Goal: Task Accomplishment & Management: Use online tool/utility

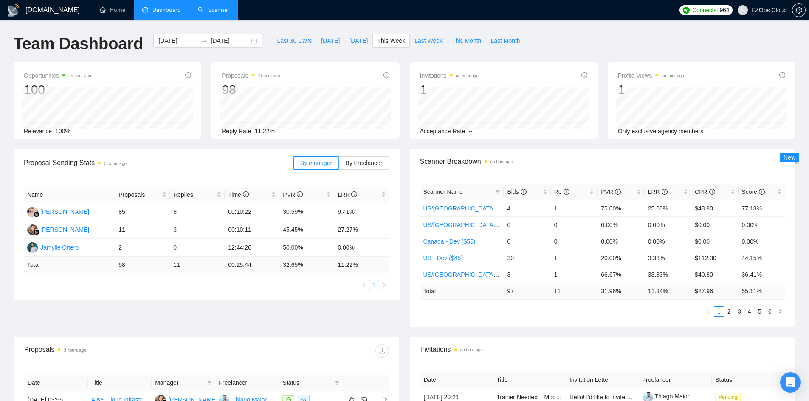
click at [216, 12] on link "Scanner" at bounding box center [213, 9] width 31 height 7
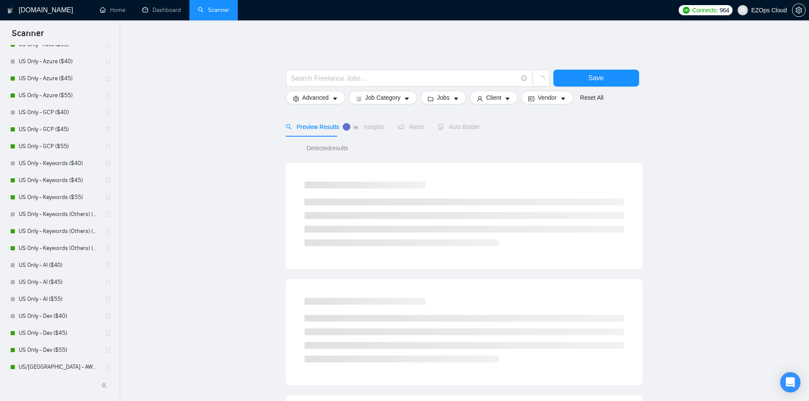
scroll to position [212, 0]
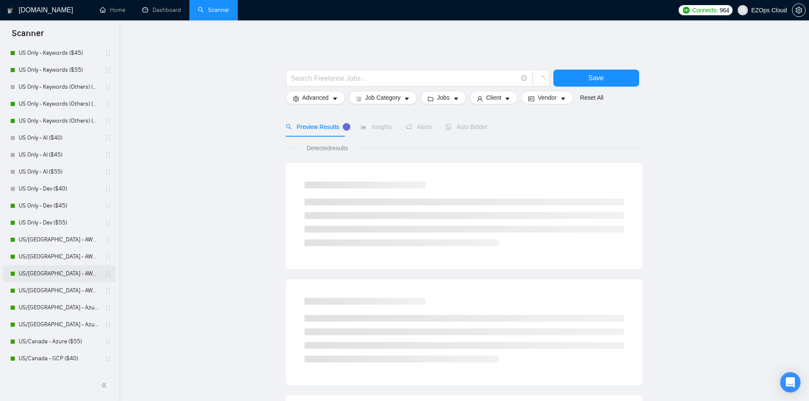
click at [46, 267] on link "US/[GEOGRAPHIC_DATA] - AWS ($45)" at bounding box center [59, 273] width 81 height 17
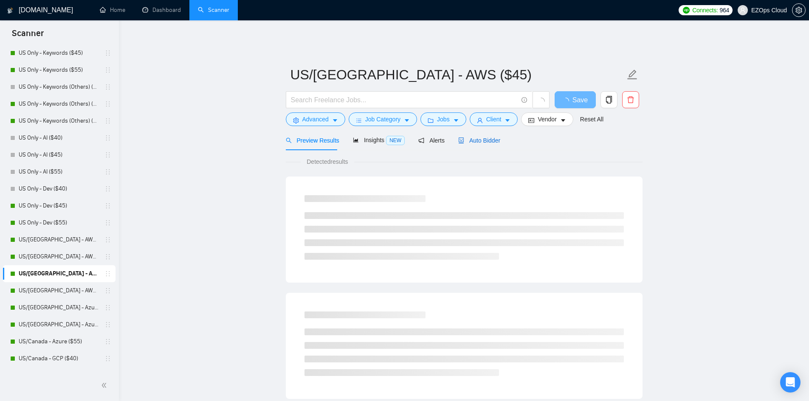
click at [484, 137] on span "Auto Bidder" at bounding box center [479, 140] width 42 height 7
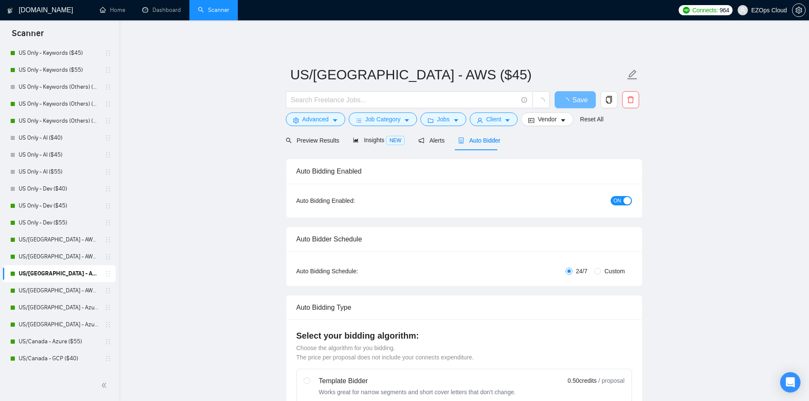
checkbox input "true"
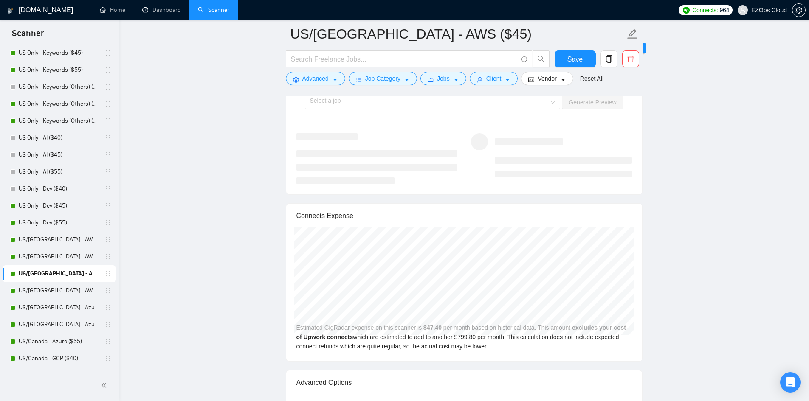
scroll to position [1762, 0]
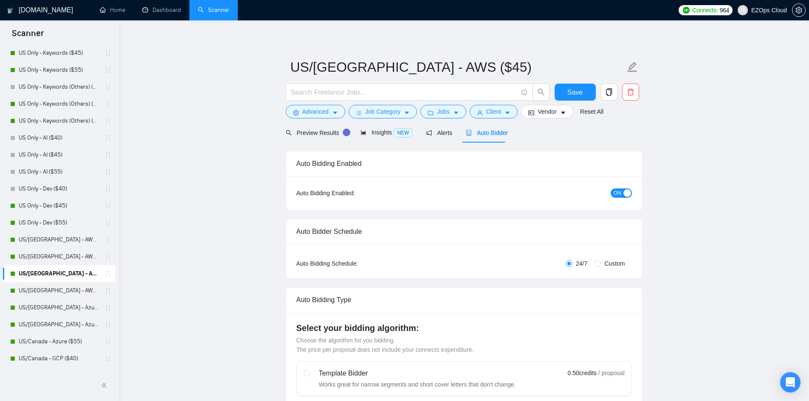
scroll to position [0, 0]
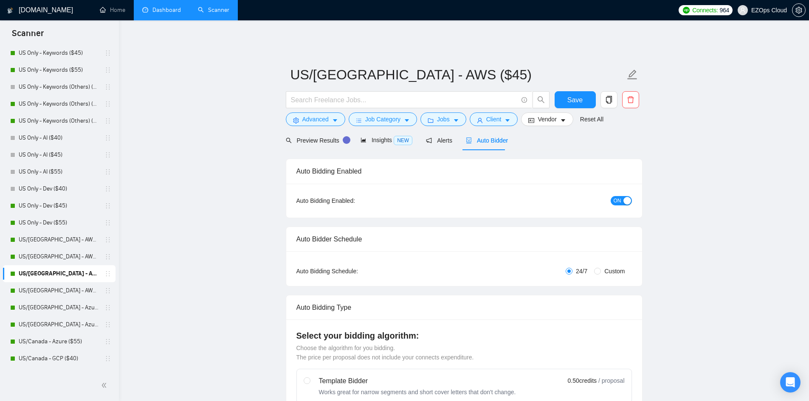
click at [142, 10] on link "Dashboard" at bounding box center [161, 9] width 39 height 7
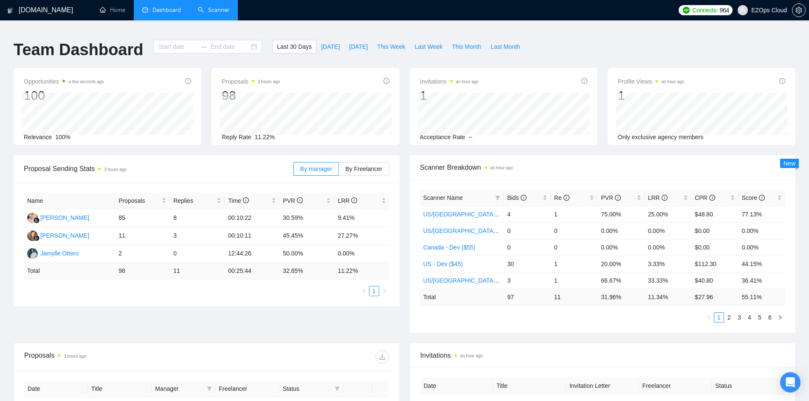
type input "[DATE]"
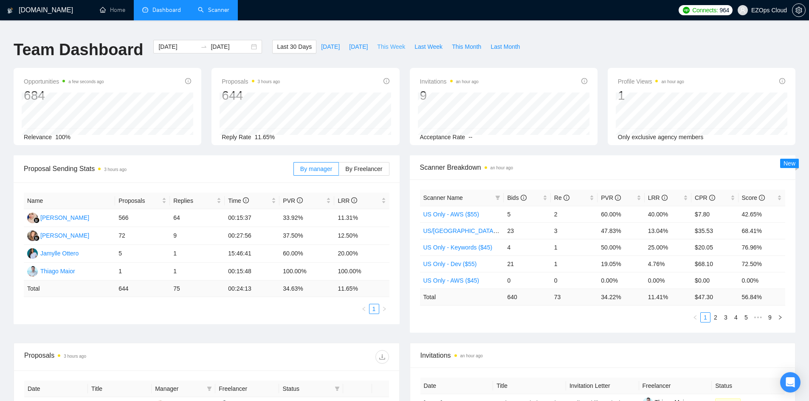
click at [393, 42] on span "This Week" at bounding box center [391, 46] width 28 height 9
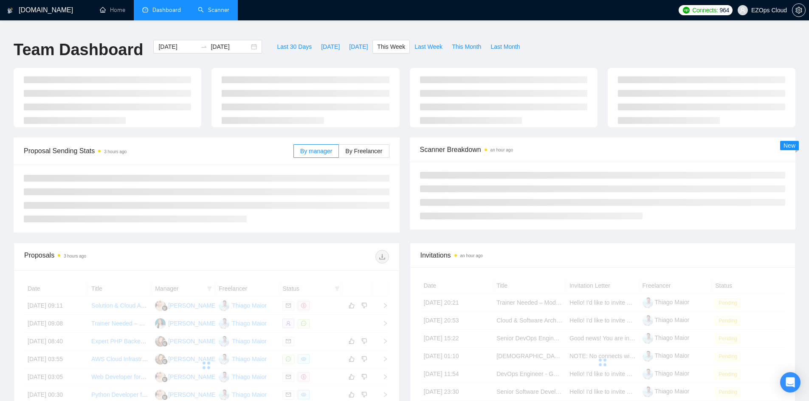
type input "[DATE]"
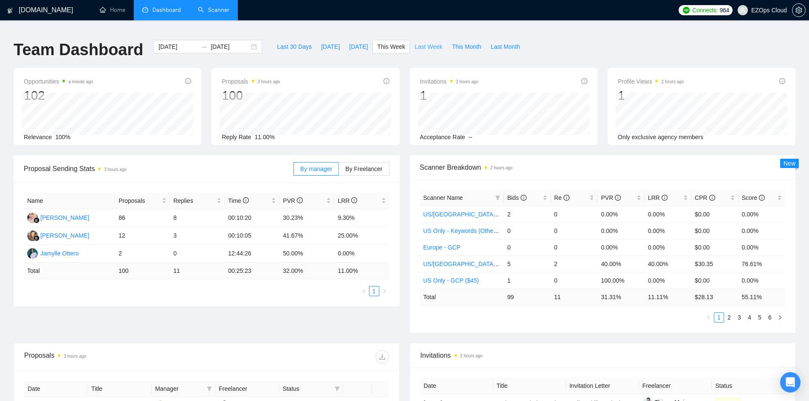
click at [430, 47] on button "Last Week" at bounding box center [428, 47] width 37 height 14
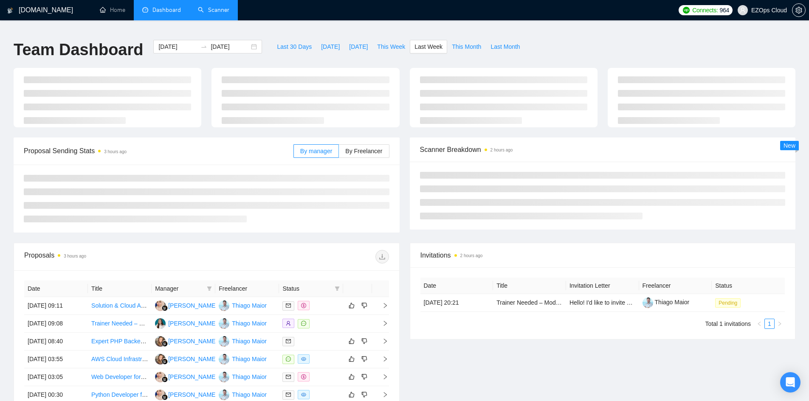
type input "[DATE]"
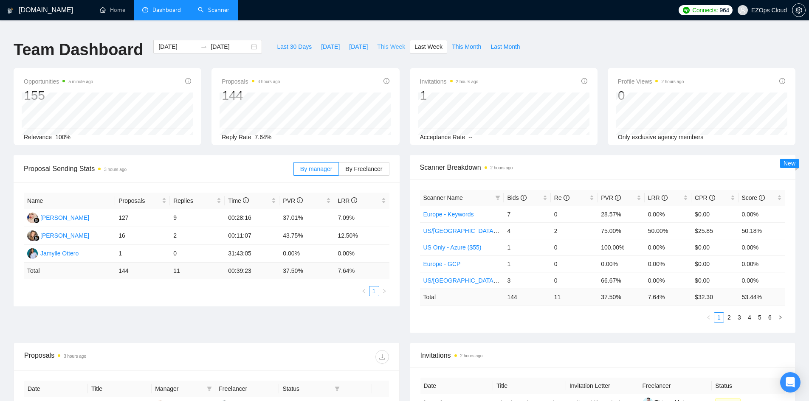
click at [391, 42] on span "This Week" at bounding box center [391, 46] width 28 height 9
type input "[DATE]"
